Goal: Find specific page/section: Find specific page/section

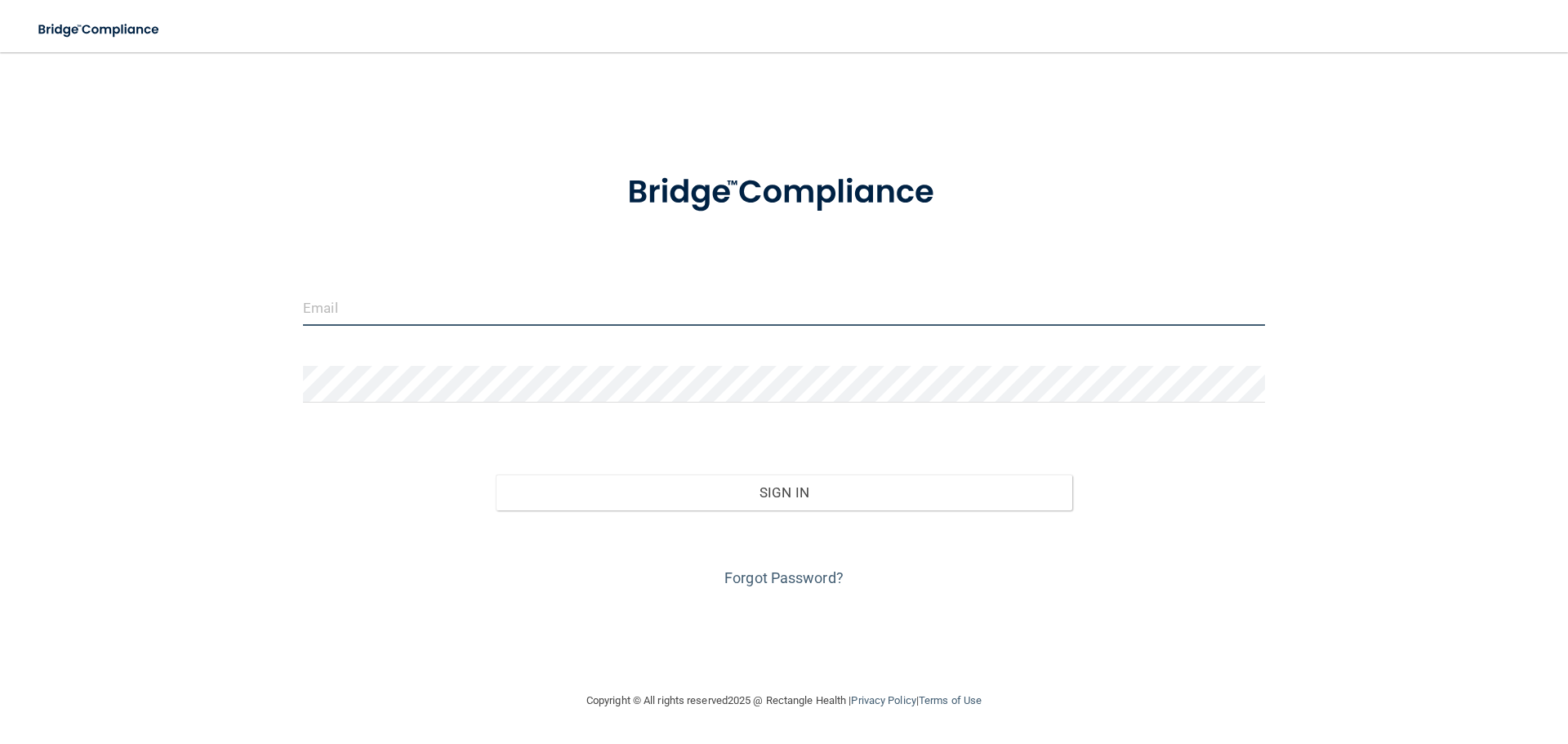
click at [479, 315] on input "email" at bounding box center [784, 307] width 963 height 36
type input "[PERSON_NAME][EMAIL_ADDRESS][DOMAIN_NAME]"
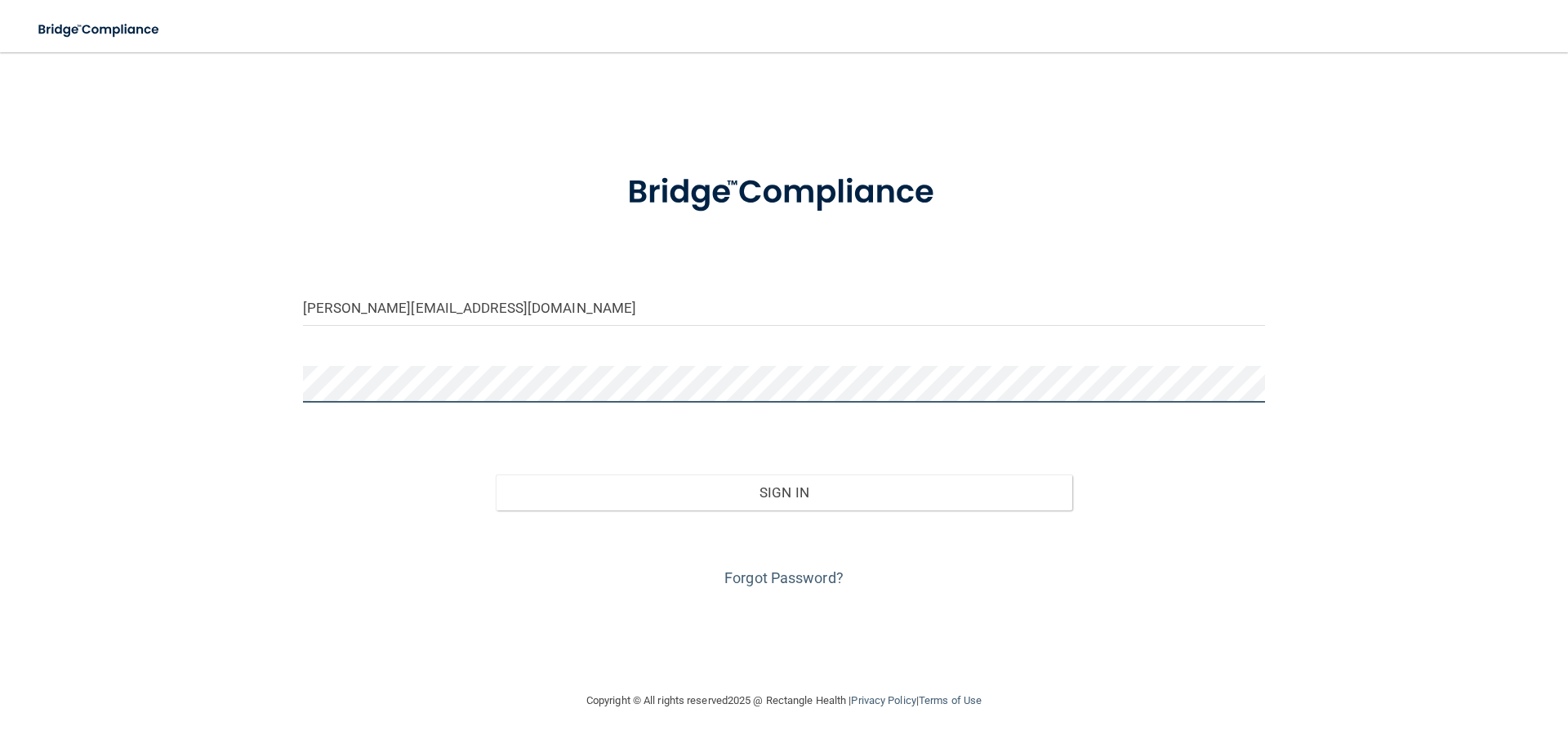
click at [495, 474] on button "Sign In" at bounding box center [784, 492] width 577 height 36
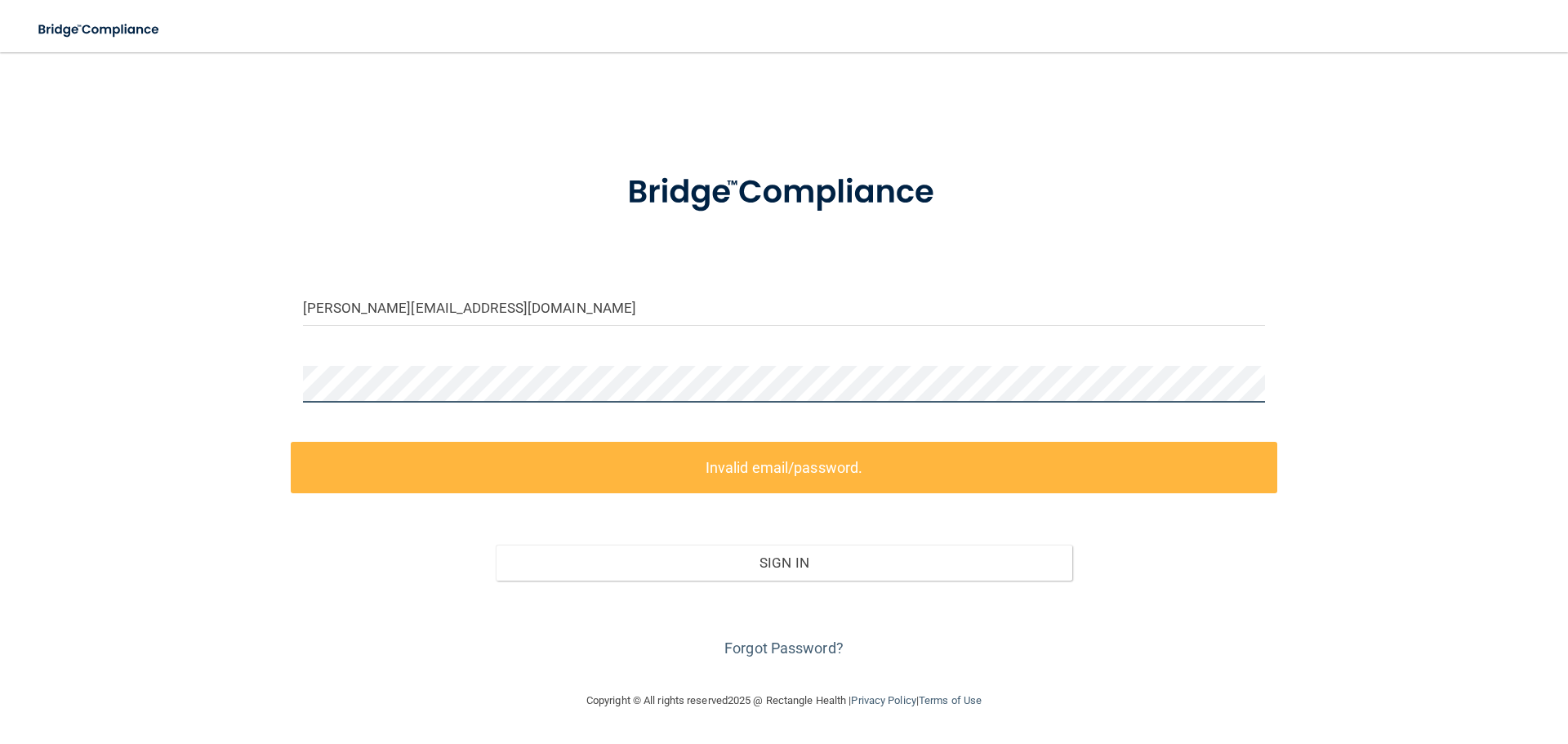
click at [174, 391] on div "[PERSON_NAME][EMAIL_ADDRESS][DOMAIN_NAME] Invalid email/password. You don't hav…" at bounding box center [784, 371] width 1503 height 606
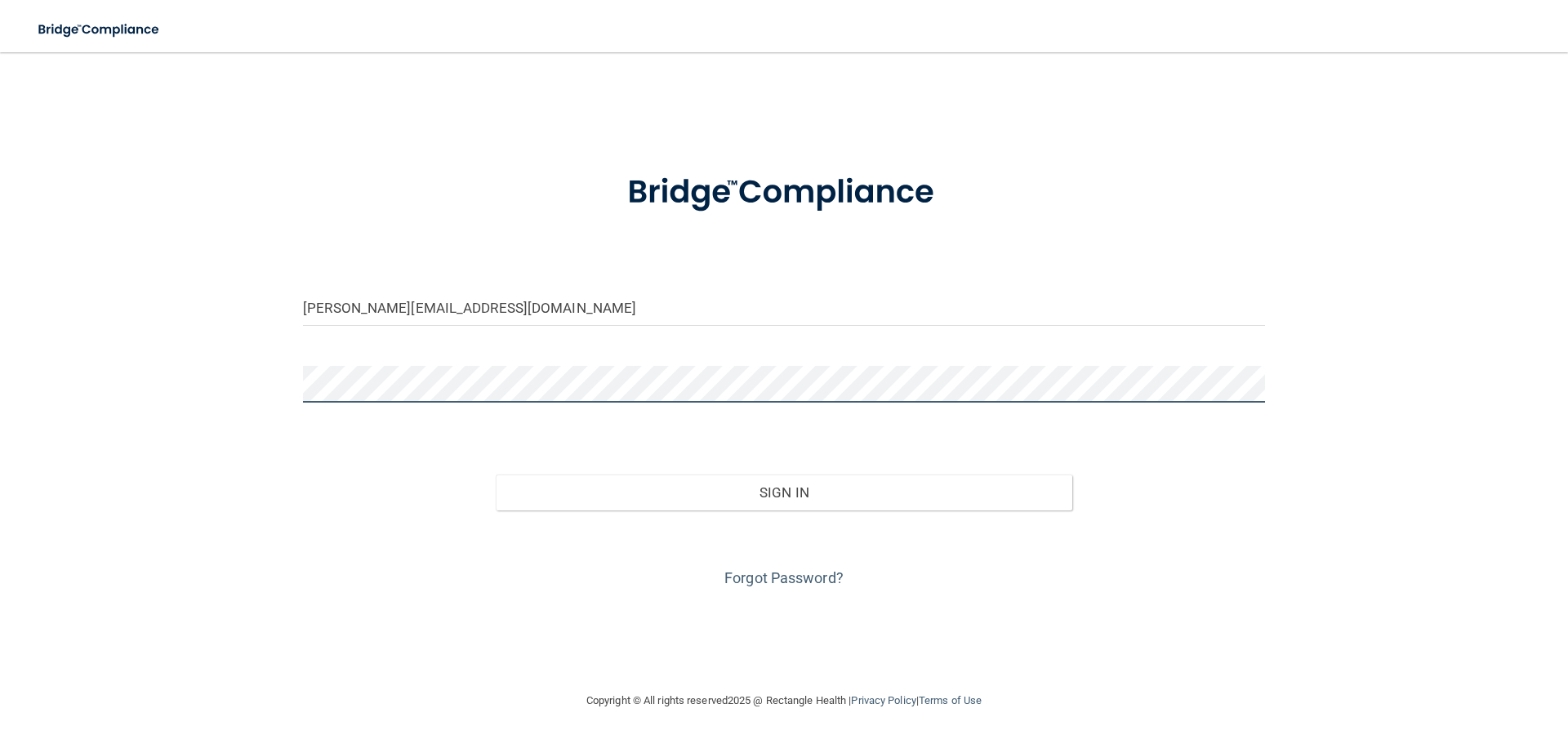
click at [495, 474] on button "Sign In" at bounding box center [784, 492] width 577 height 36
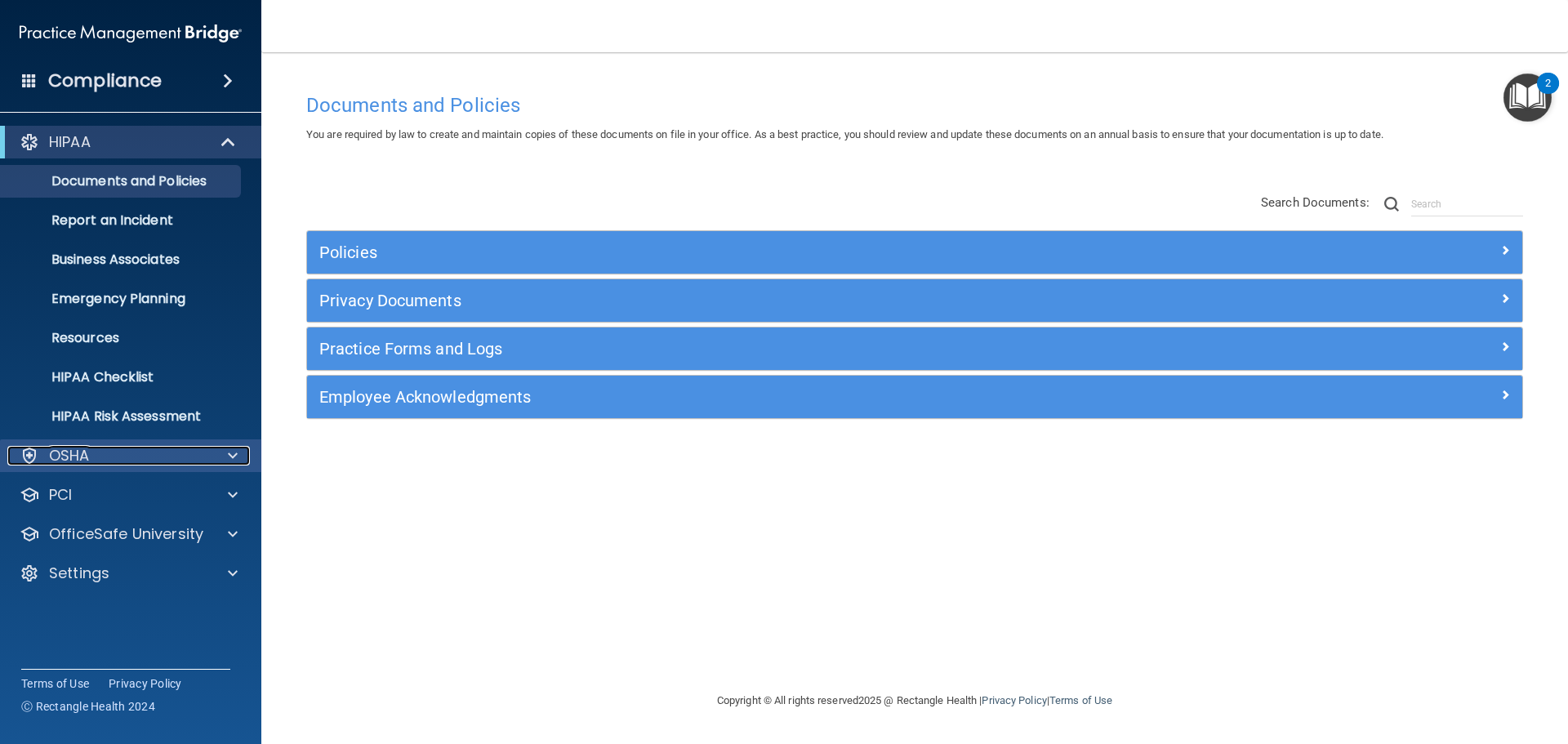
click at [121, 455] on div "OSHA" at bounding box center [108, 456] width 203 height 20
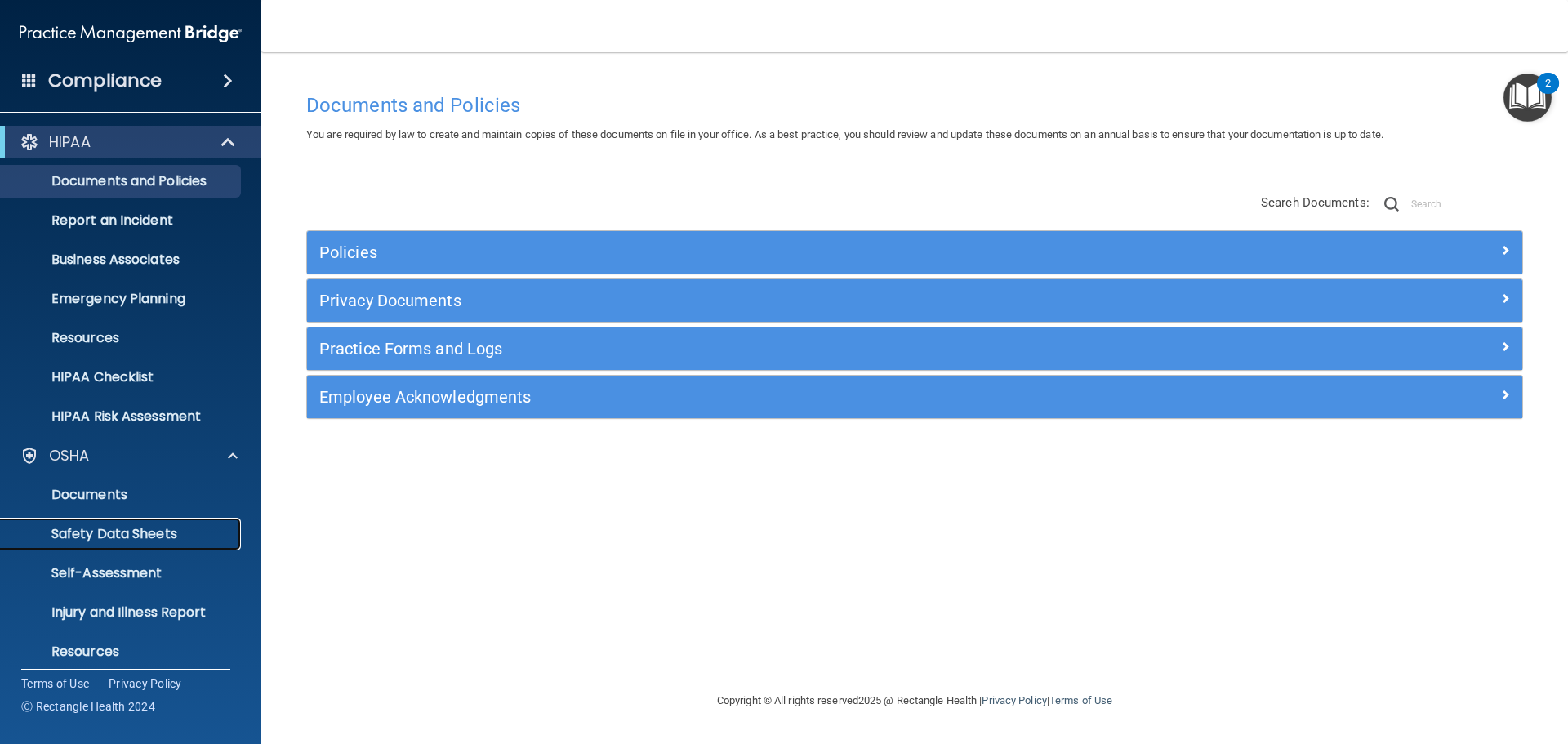
click at [125, 542] on p "Safety Data Sheets" at bounding box center [122, 534] width 223 height 16
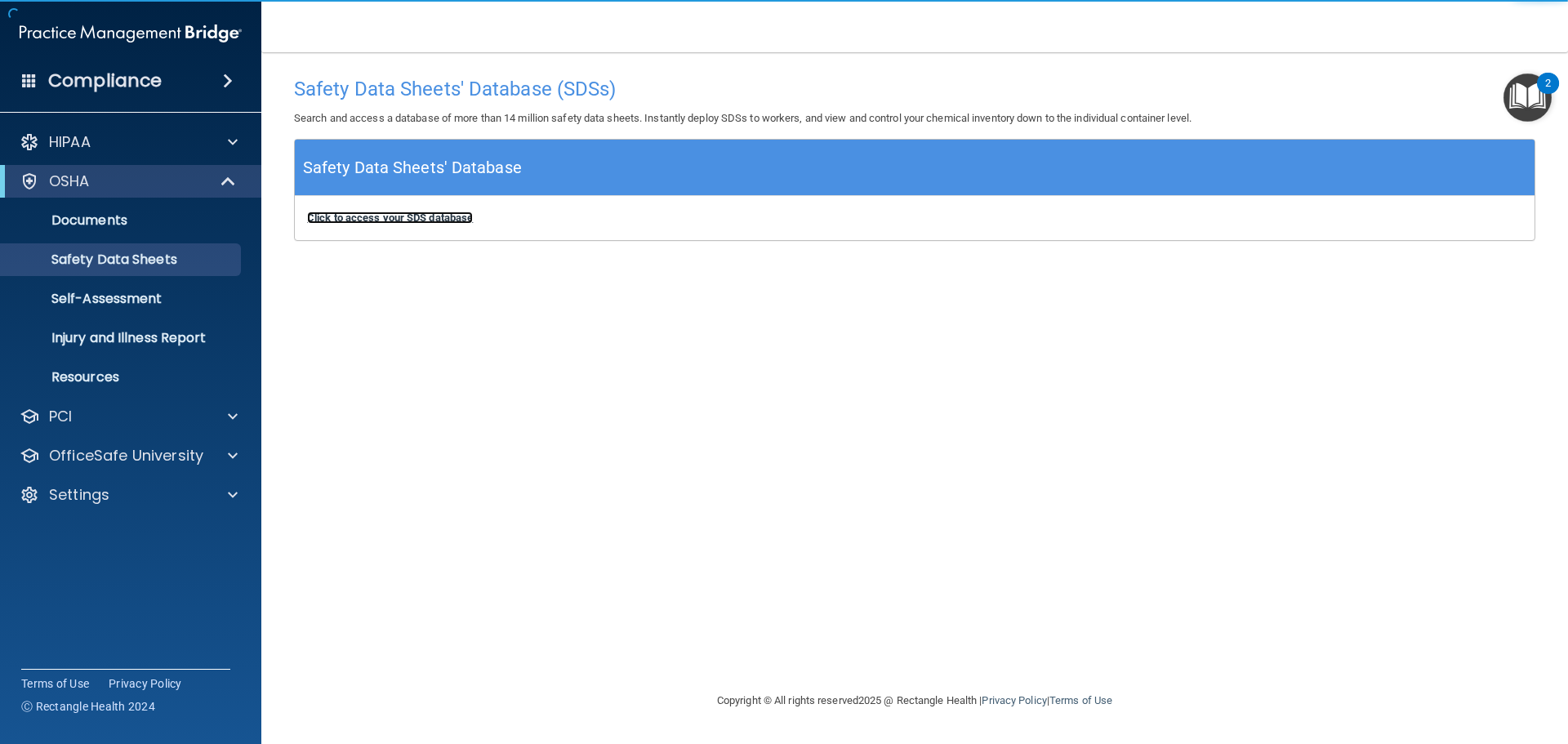
click at [431, 220] on b "Click to access your SDS database" at bounding box center [390, 217] width 165 height 12
